Goal: Contribute content: Contribute content

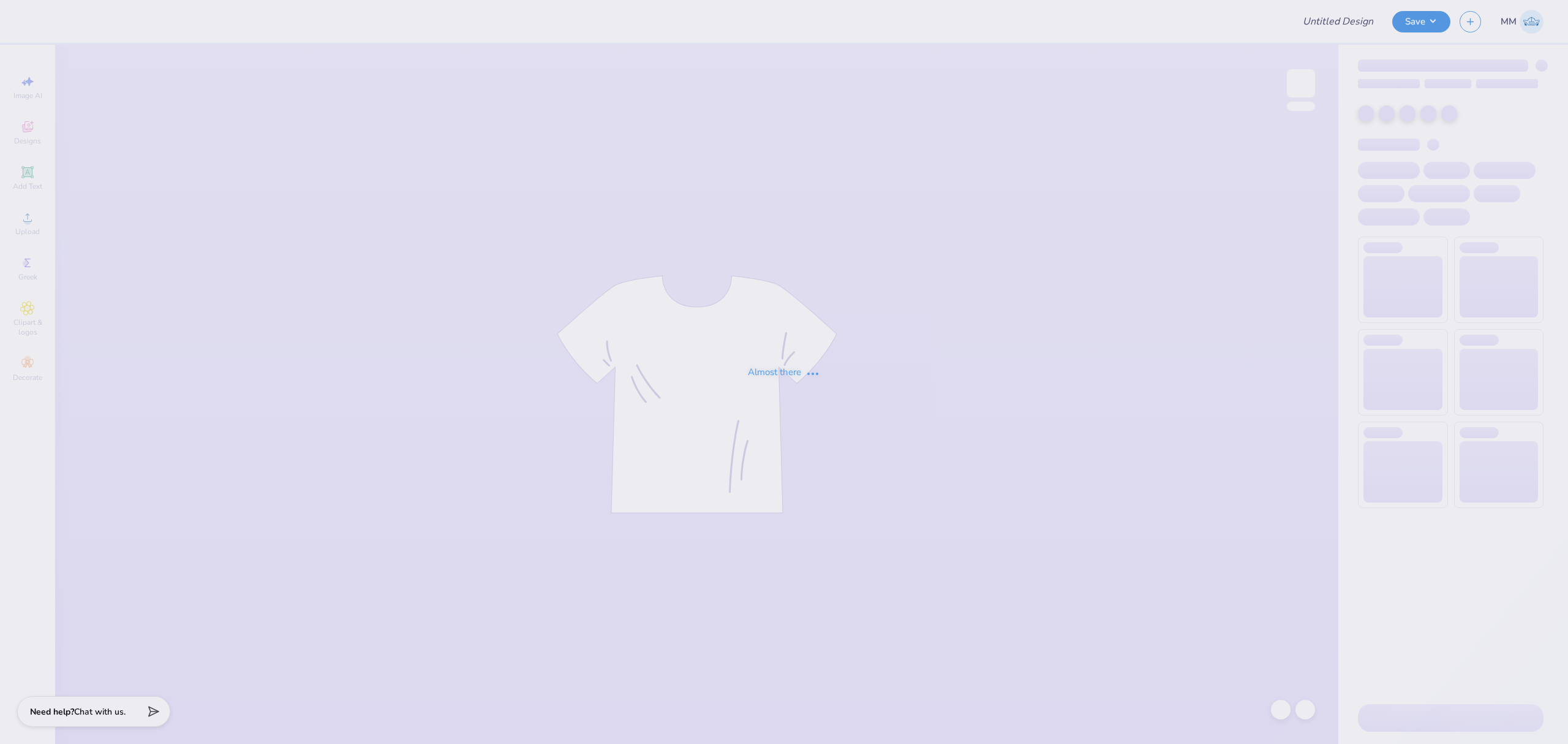
type input "dsig parents weekend"
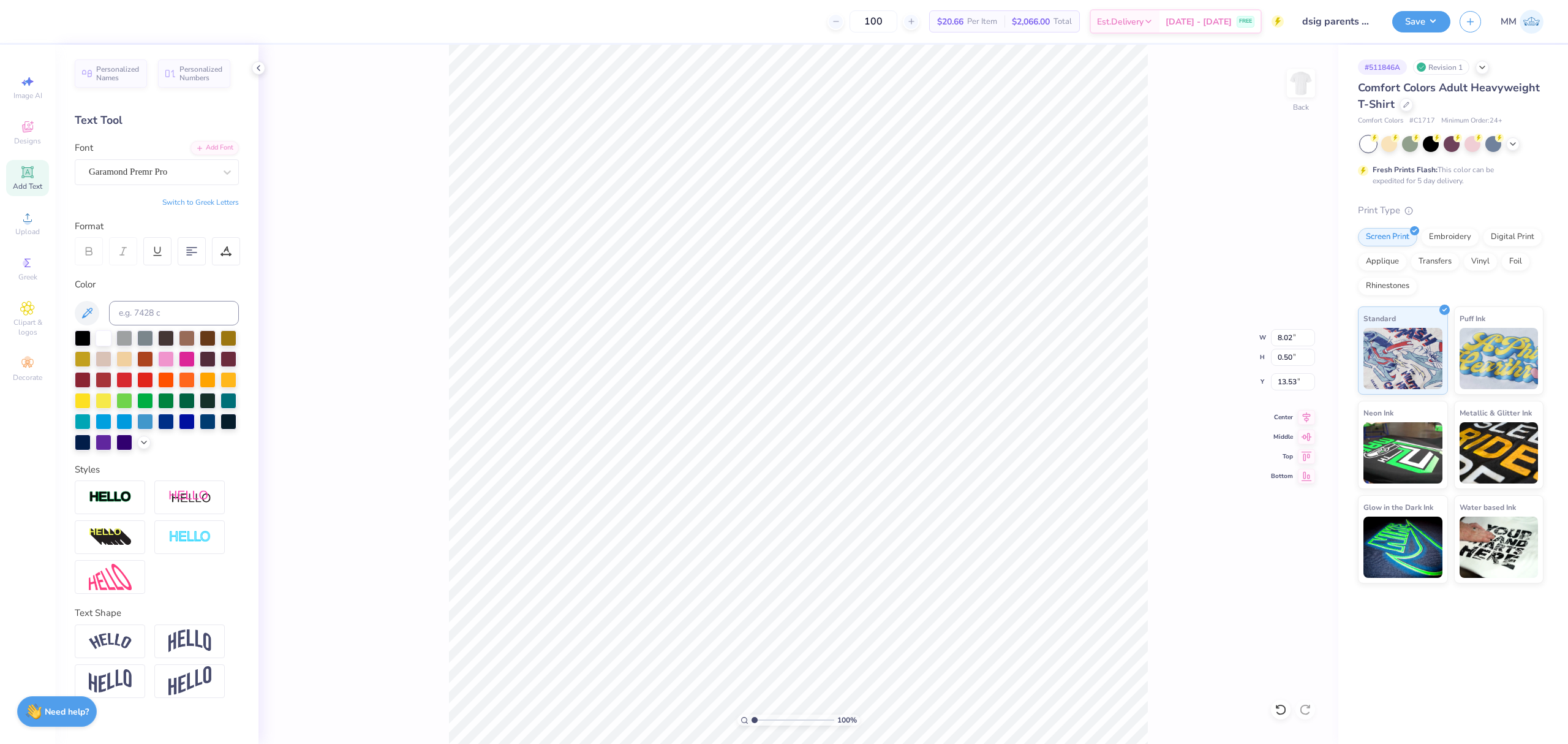
click at [226, 139] on div "Personalized Names Personalized Numbers Text Tool Add Font Font Garamond Premr …" at bounding box center [157, 394] width 204 height 699
click at [223, 147] on div "Add Font" at bounding box center [215, 146] width 48 height 14
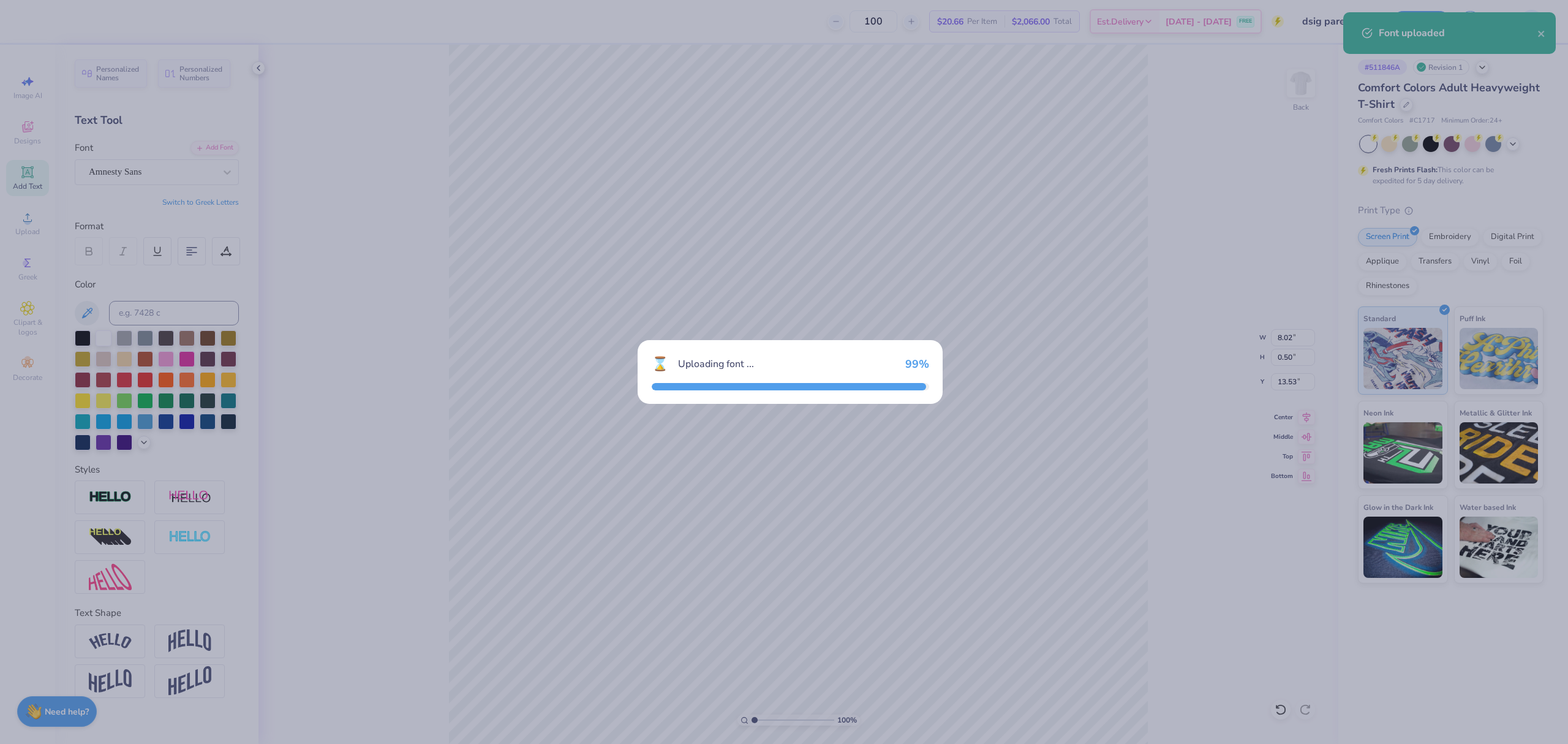
type input "7.68"
type input "0.34"
type input "13.61"
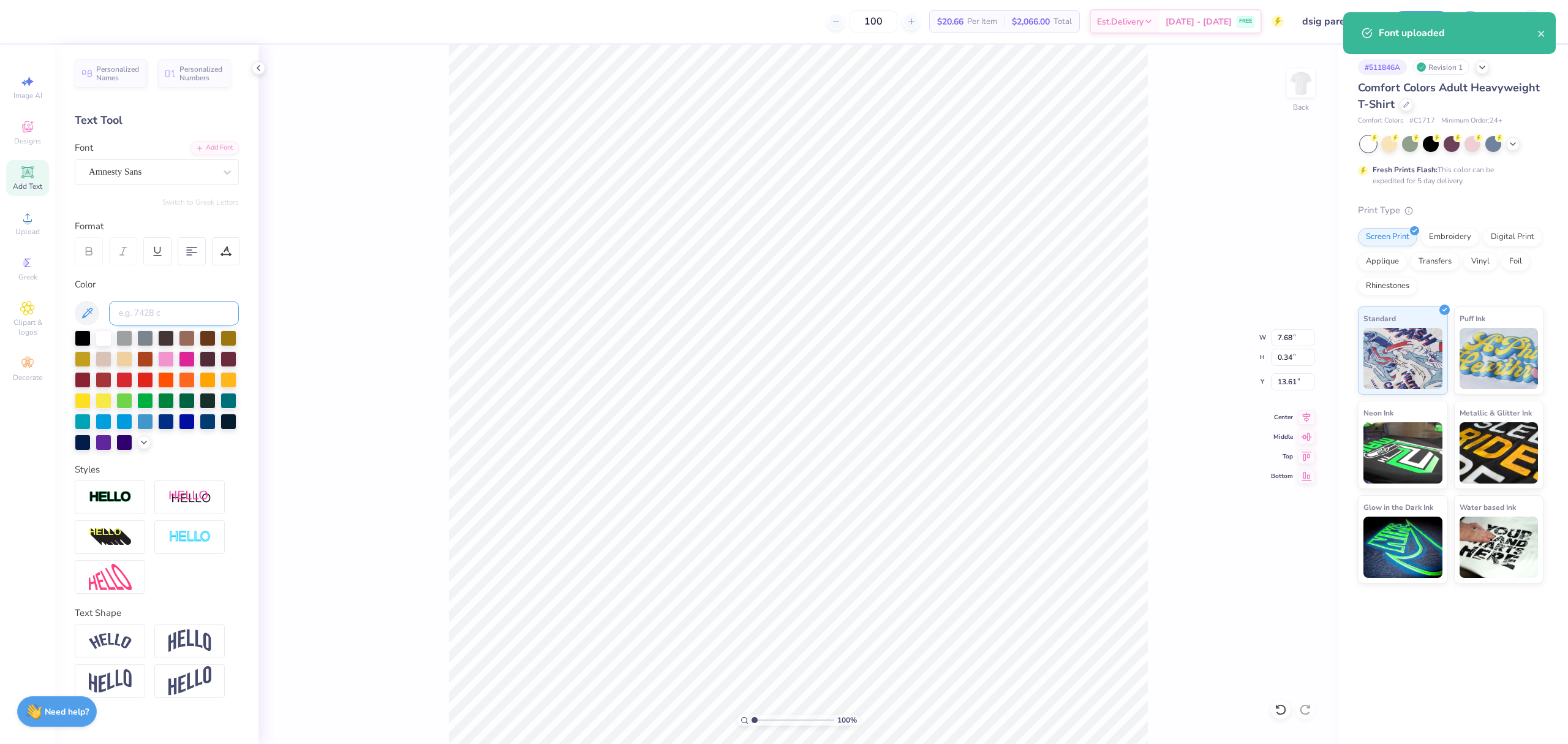
click at [180, 319] on input at bounding box center [174, 313] width 130 height 25
type input "5535"
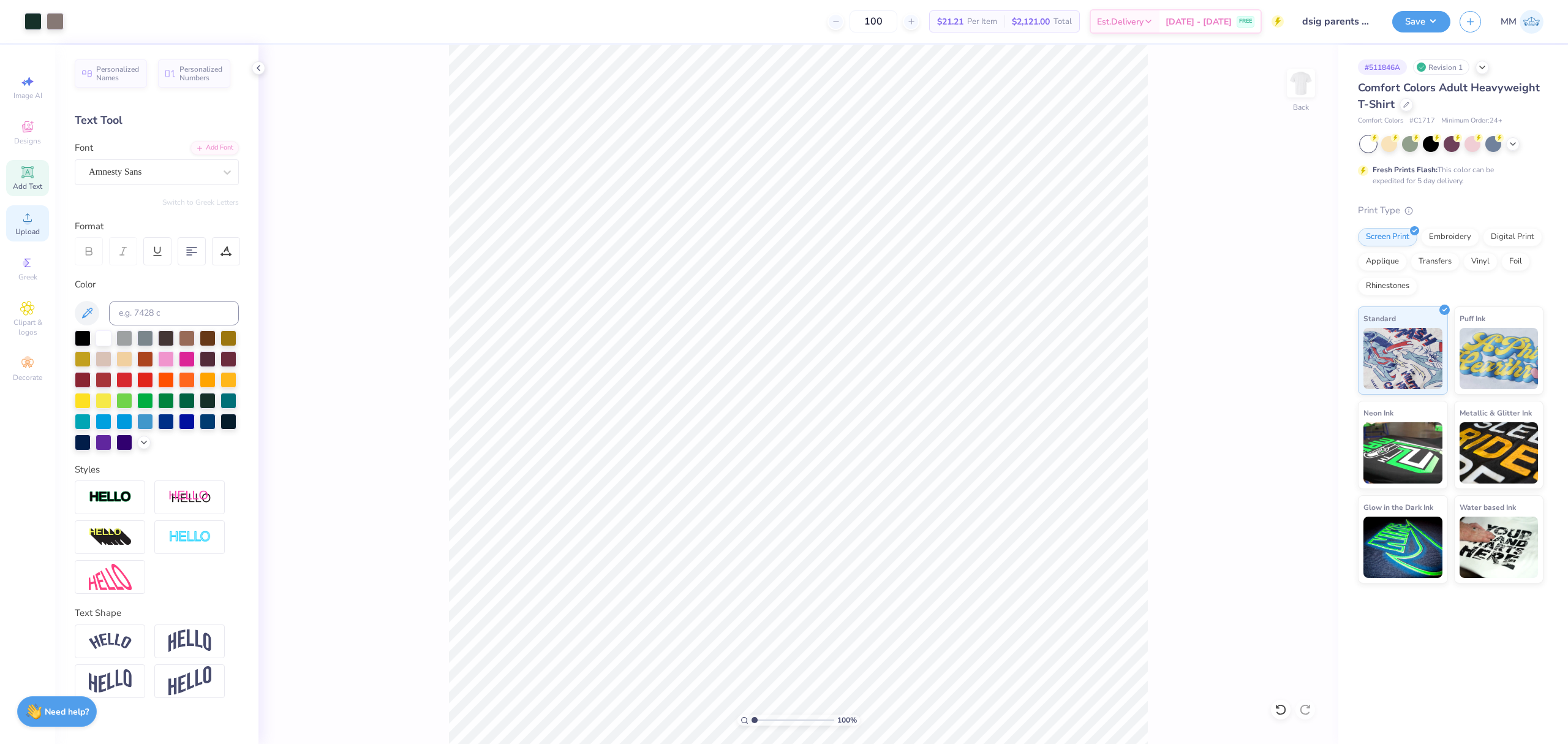
click at [36, 231] on span "Upload" at bounding box center [28, 231] width 25 height 9
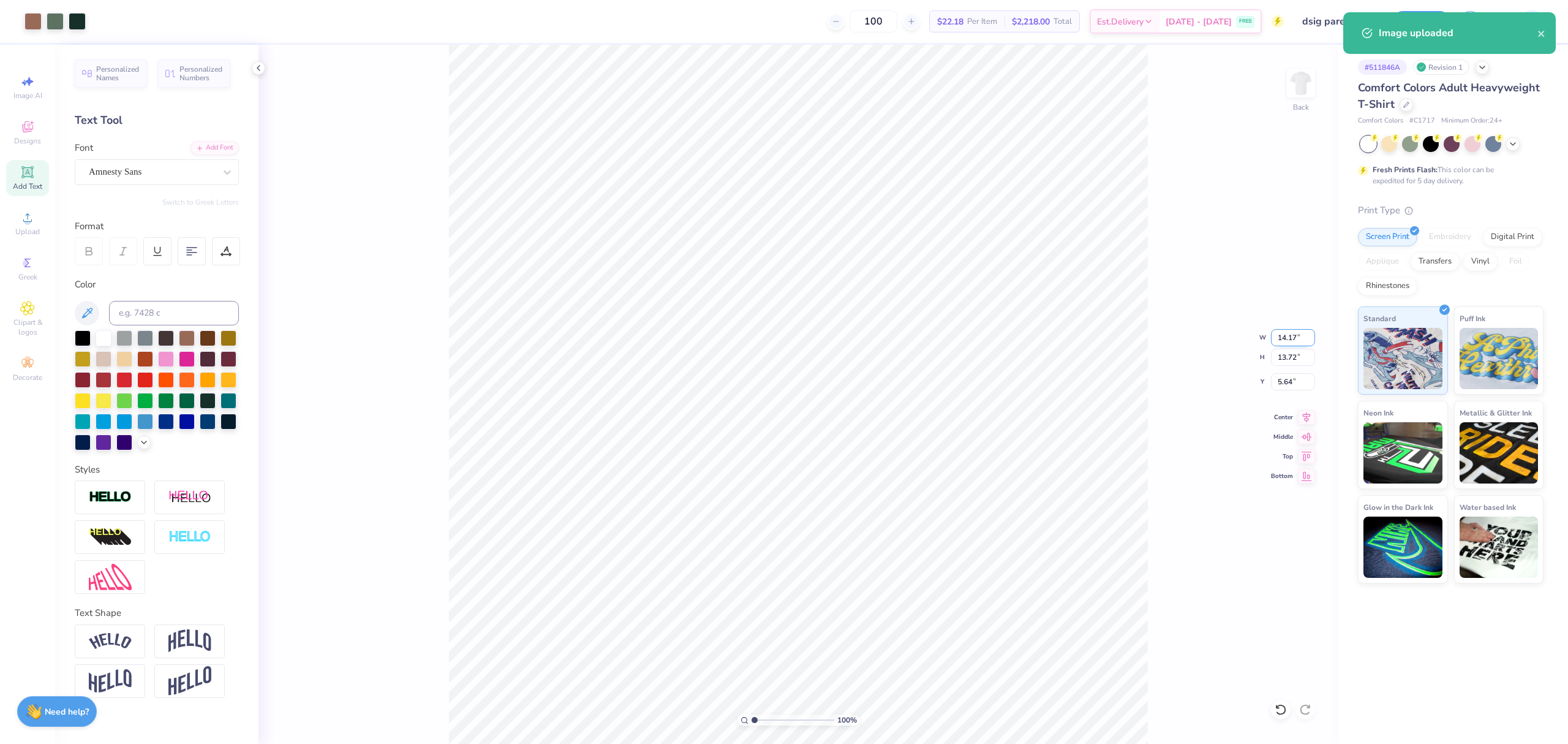
click at [1284, 340] on input "14.17" at bounding box center [1293, 337] width 44 height 17
type input "10.00"
type input "9.68"
click at [1294, 386] on input "7.66" at bounding box center [1293, 381] width 44 height 17
type input "3.00"
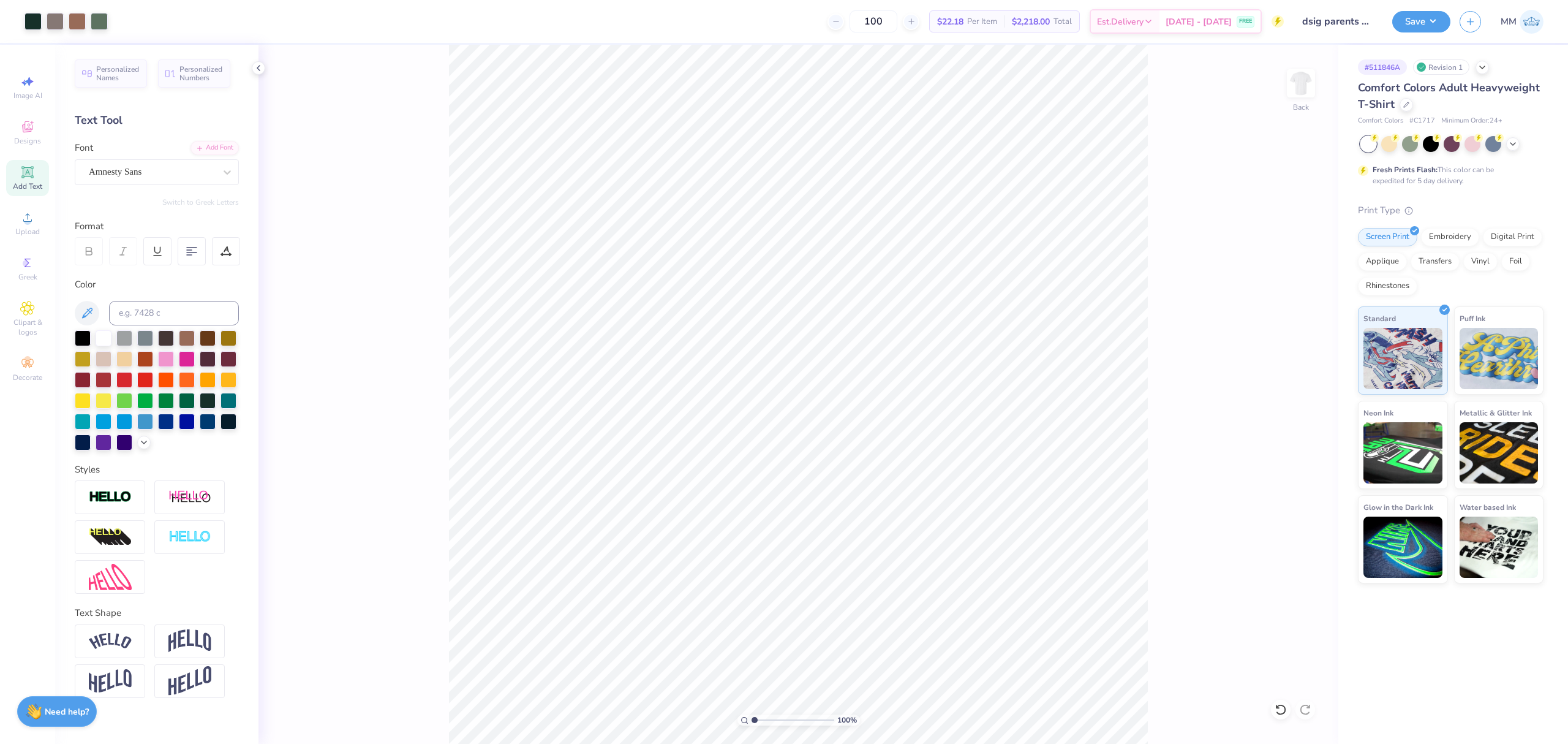
click at [780, 726] on div "100 %" at bounding box center [799, 394] width 699 height 699
drag, startPoint x: 772, startPoint y: 718, endPoint x: 780, endPoint y: 721, distance: 8.5
click at [780, 721] on input "range" at bounding box center [793, 720] width 82 height 11
drag, startPoint x: 772, startPoint y: 723, endPoint x: 778, endPoint y: 719, distance: 7.2
type input "3.42"
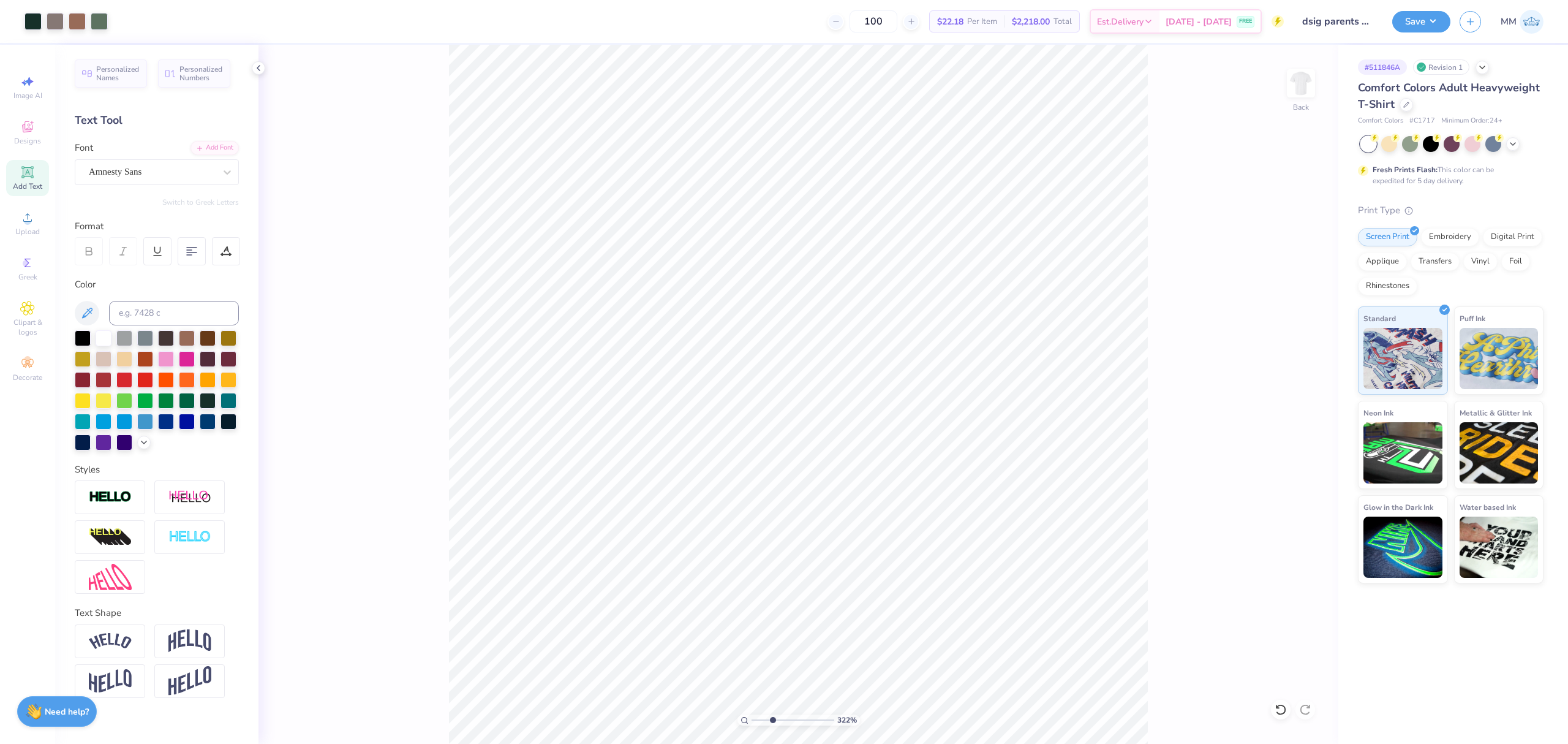
click at [775, 723] on input "range" at bounding box center [793, 720] width 82 height 11
click at [1277, 710] on icon at bounding box center [1280, 709] width 12 height 12
click at [227, 148] on div "Add Font" at bounding box center [215, 146] width 48 height 14
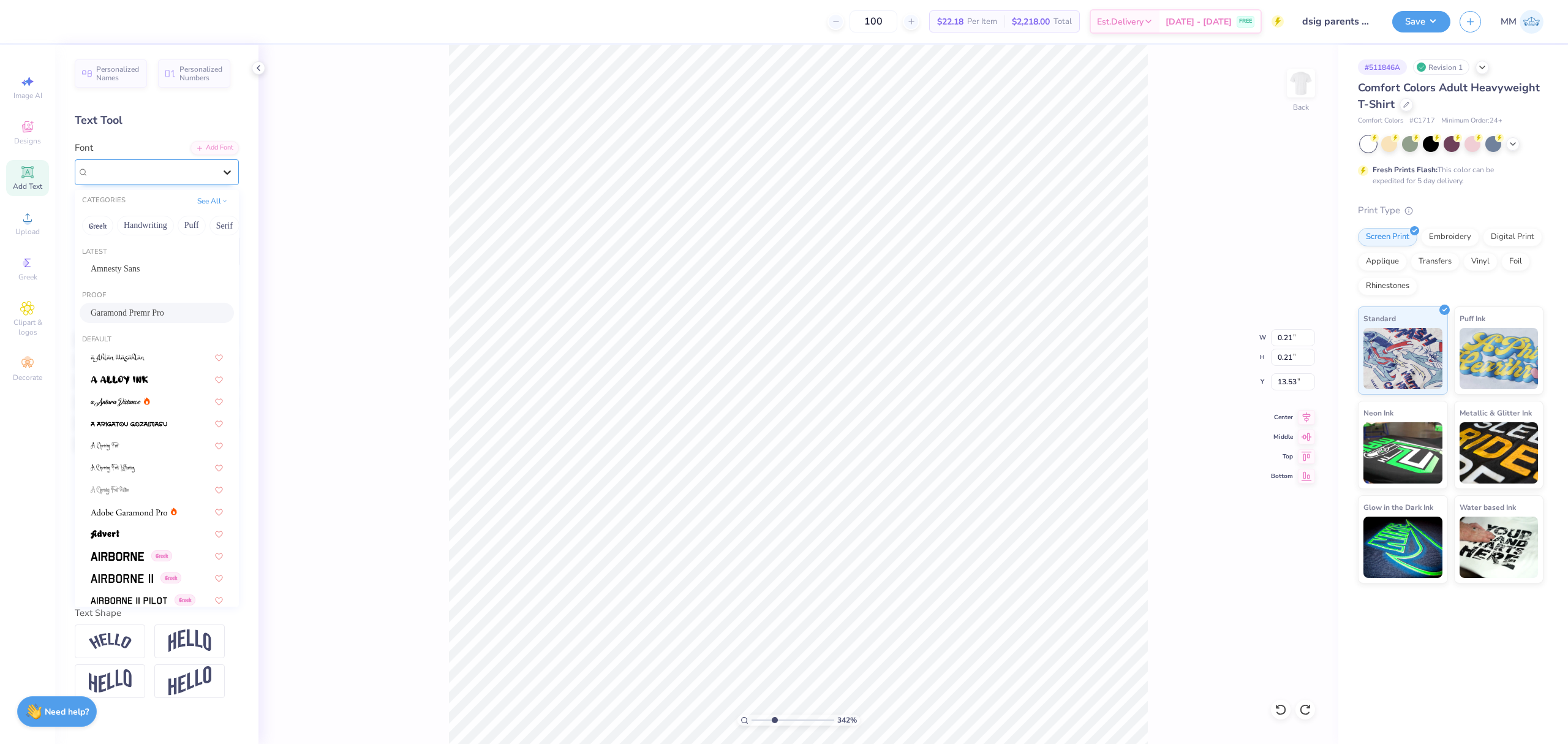
click at [222, 174] on icon at bounding box center [227, 172] width 12 height 12
click at [135, 269] on span "Amnesty Sans" at bounding box center [115, 269] width 50 height 13
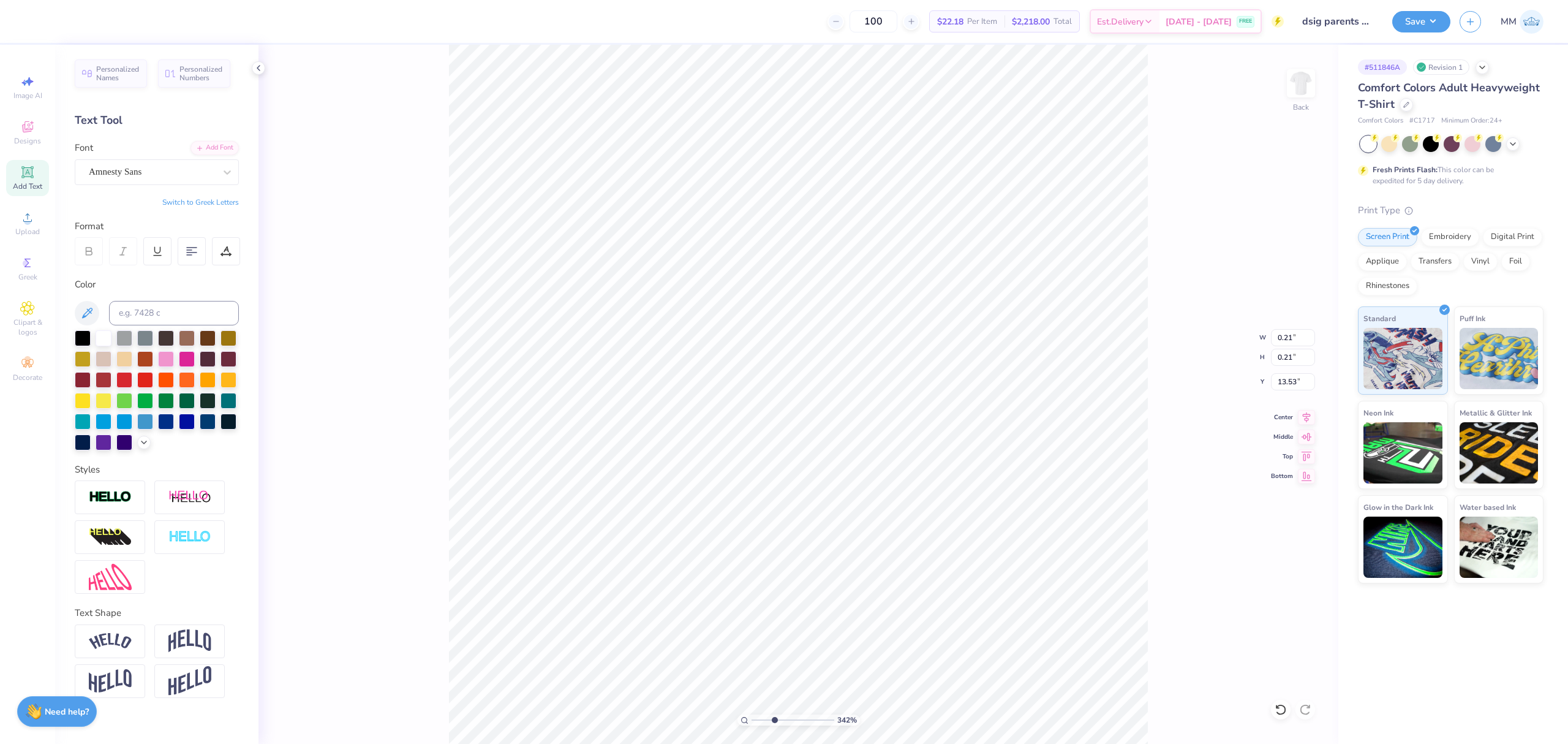
type input "0.57"
type input "0.58"
type input "13.34"
click at [157, 318] on input at bounding box center [174, 313] width 130 height 25
type input "5535"
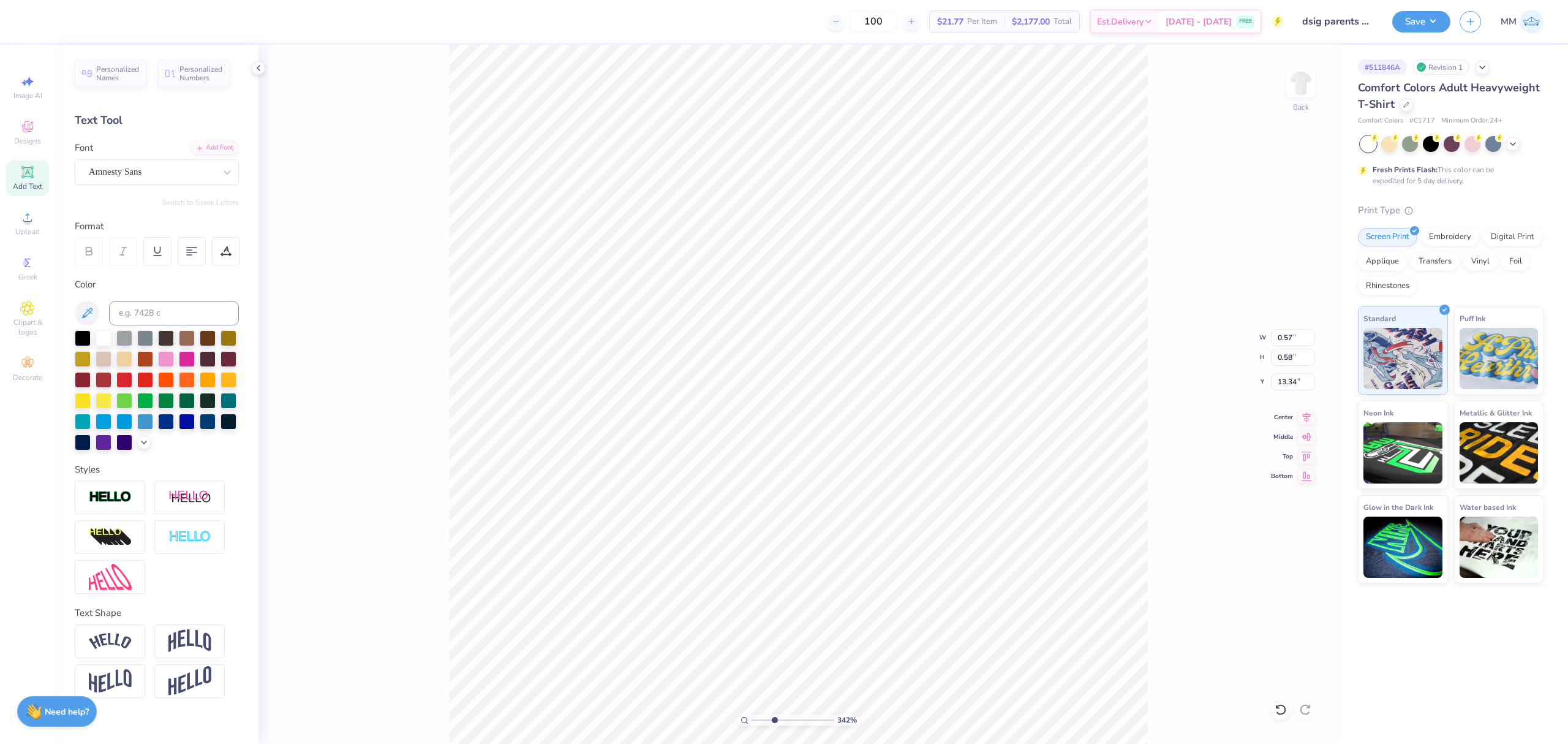
type input "0.27"
type input "12.81"
drag, startPoint x: 775, startPoint y: 722, endPoint x: 729, endPoint y: 714, distance: 46.7
type input "1"
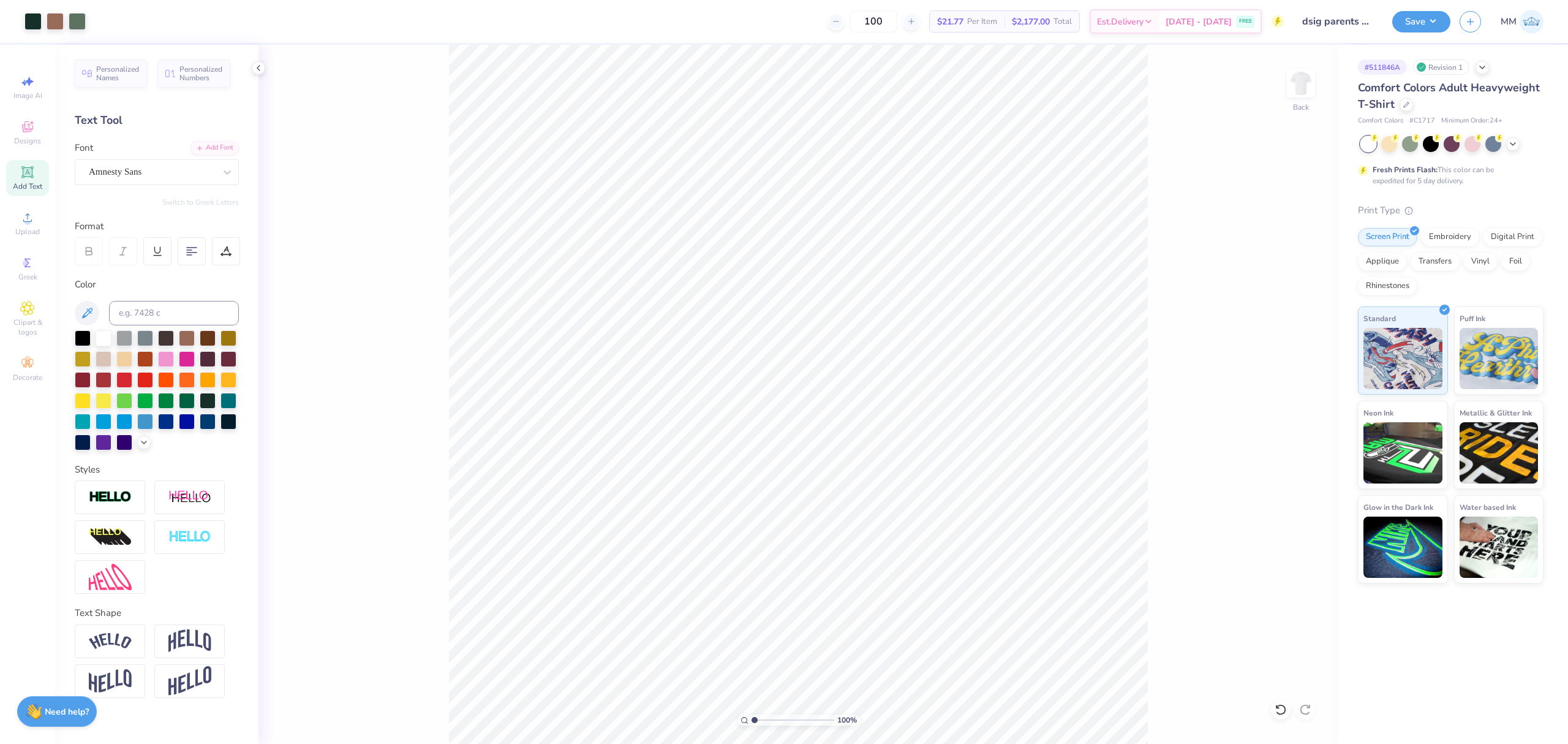
click at [752, 715] on input "range" at bounding box center [793, 720] width 82 height 11
click at [1429, 25] on button "Save" at bounding box center [1422, 20] width 58 height 21
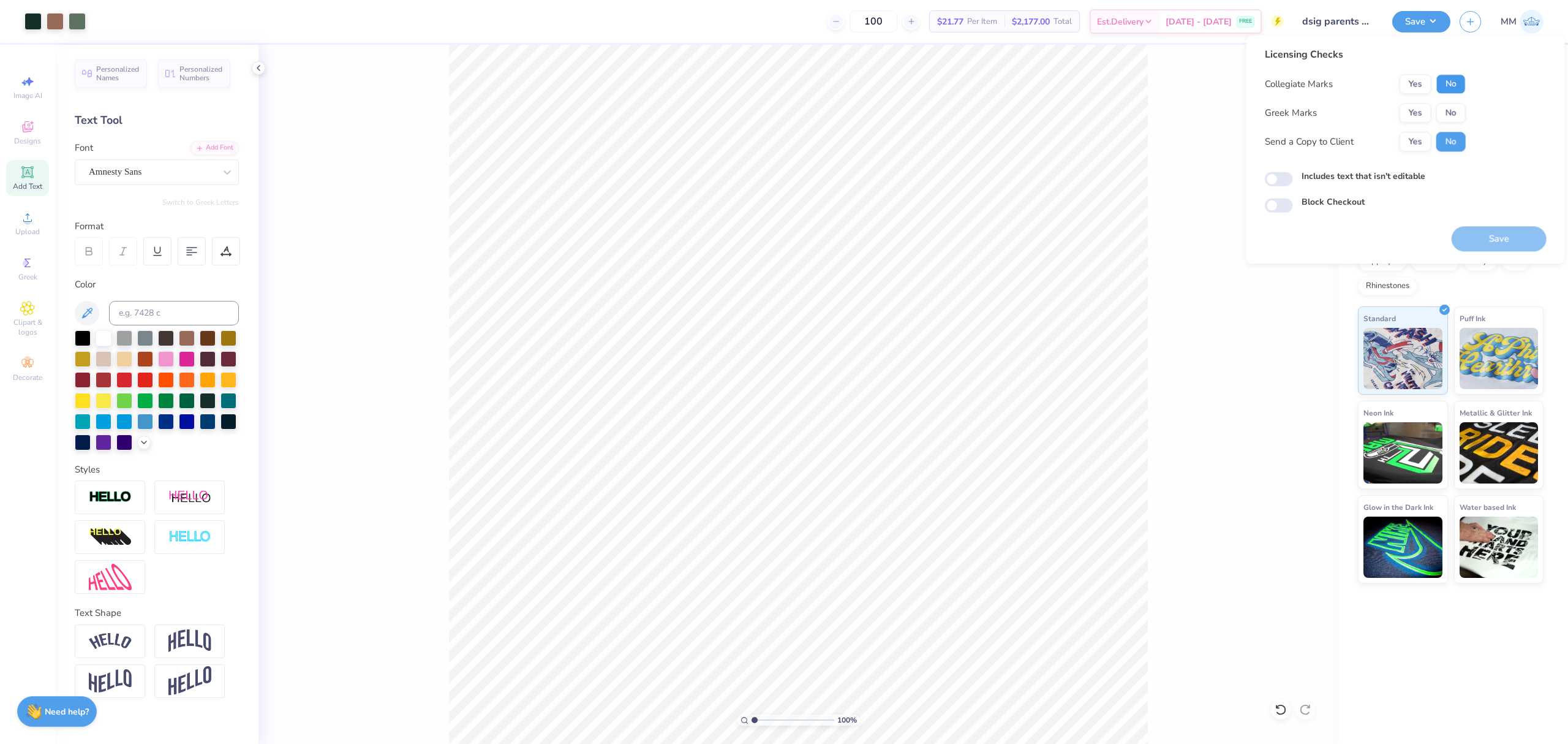
click at [1449, 82] on button "No" at bounding box center [1451, 84] width 29 height 20
click at [1410, 78] on button "Yes" at bounding box center [1416, 84] width 32 height 20
click at [1413, 104] on button "Yes" at bounding box center [1416, 112] width 32 height 20
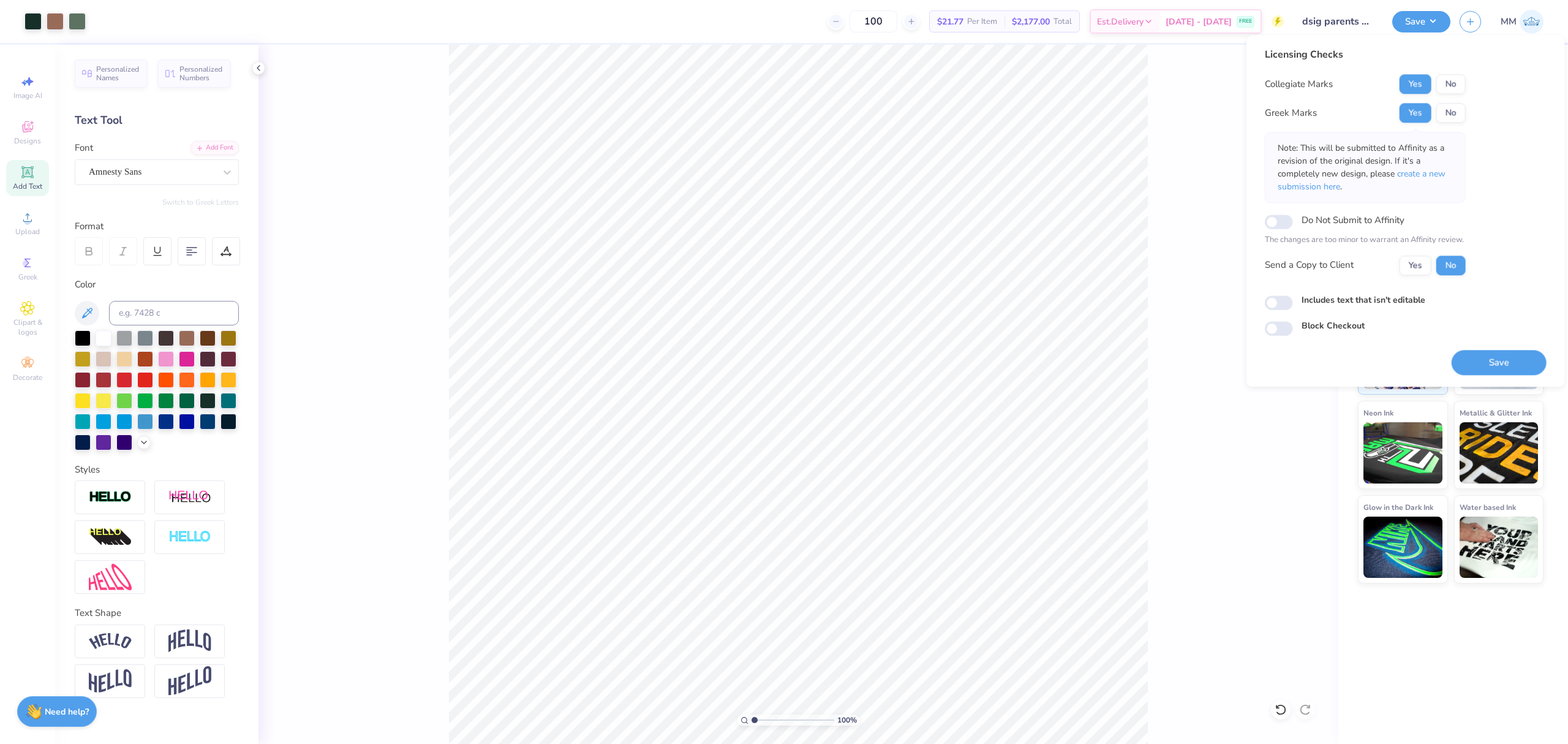
click at [1398, 296] on label "Includes text that isn't editable" at bounding box center [1364, 300] width 124 height 13
click at [1294, 296] on input "Includes text that isn't editable" at bounding box center [1279, 303] width 28 height 15
checkbox input "true"
click at [1518, 358] on button "Save" at bounding box center [1499, 362] width 95 height 25
